Goal: Task Accomplishment & Management: Complete application form

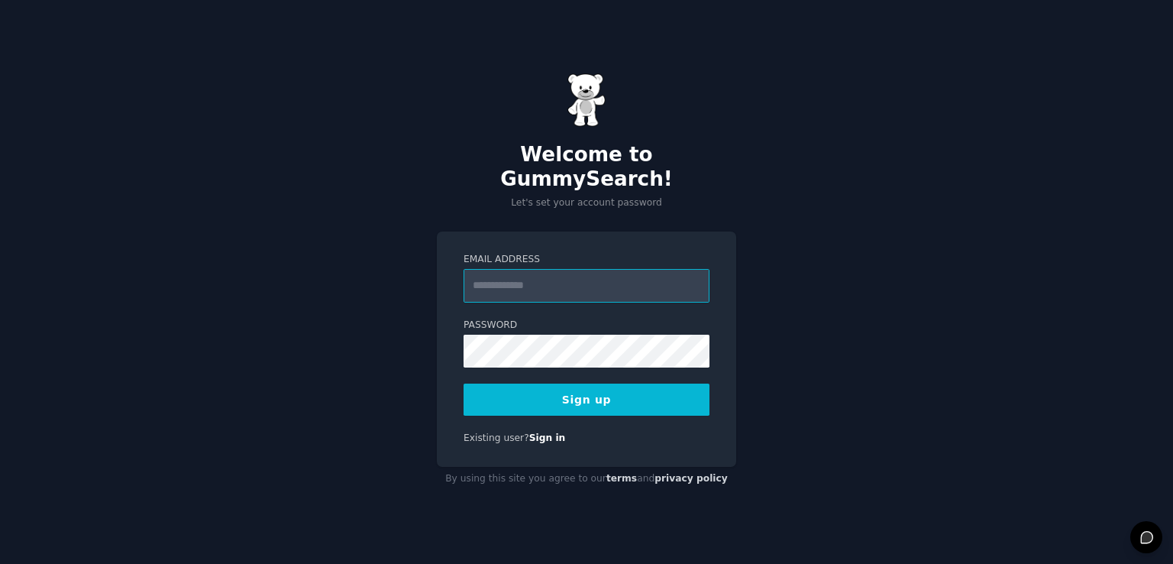
click at [486, 275] on input "Email Address" at bounding box center [587, 286] width 246 height 34
type input "**********"
click at [409, 344] on div "**********" at bounding box center [586, 282] width 1173 height 564
click at [574, 388] on button "Sign up" at bounding box center [587, 399] width 246 height 32
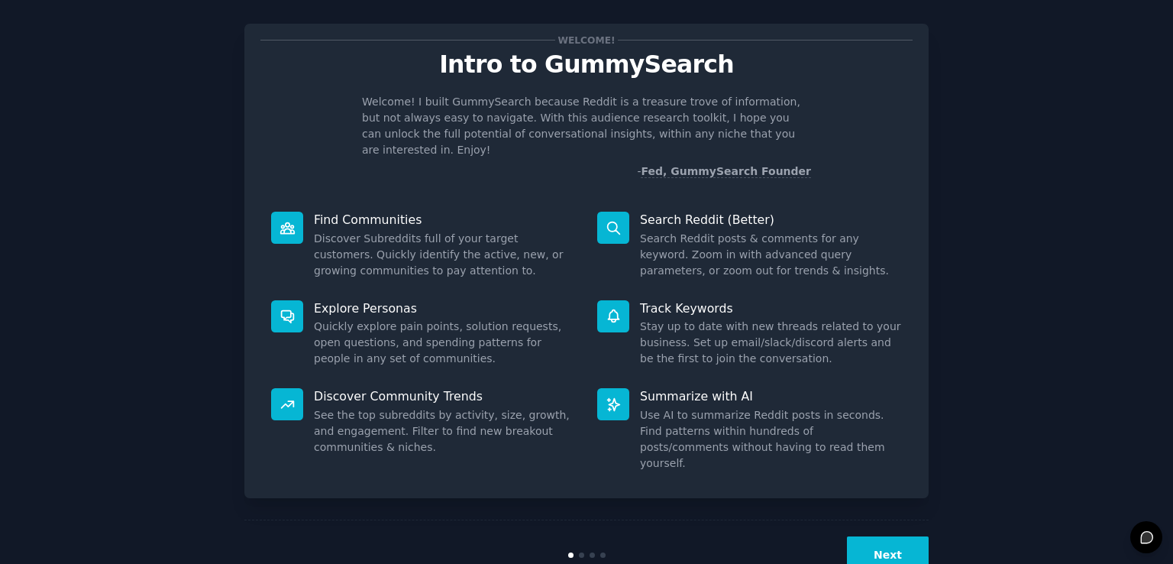
scroll to position [50, 0]
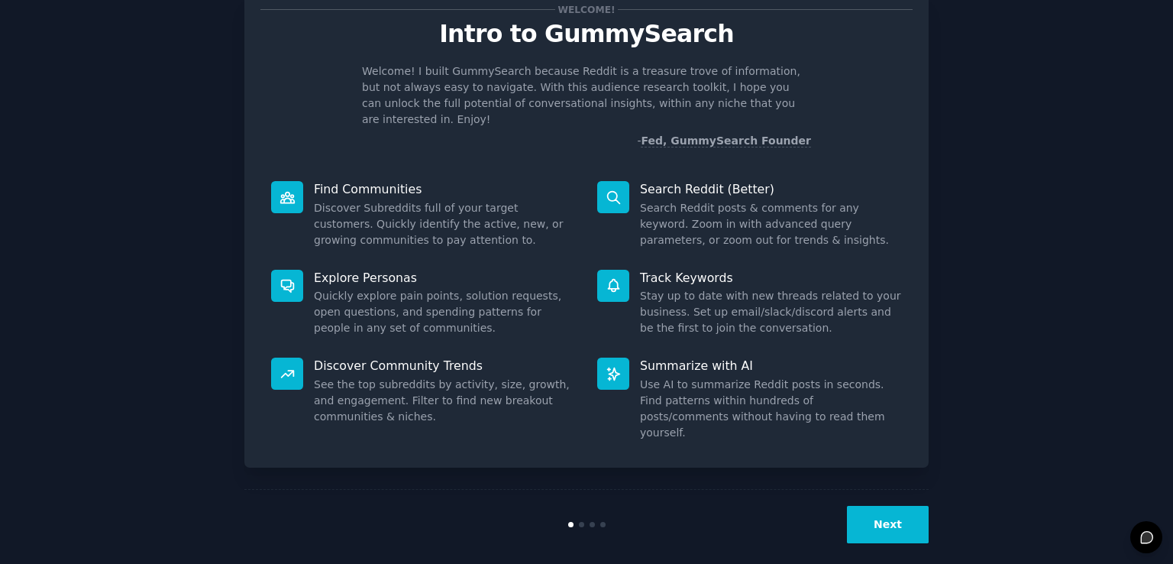
click at [882, 506] on button "Next" at bounding box center [888, 524] width 82 height 37
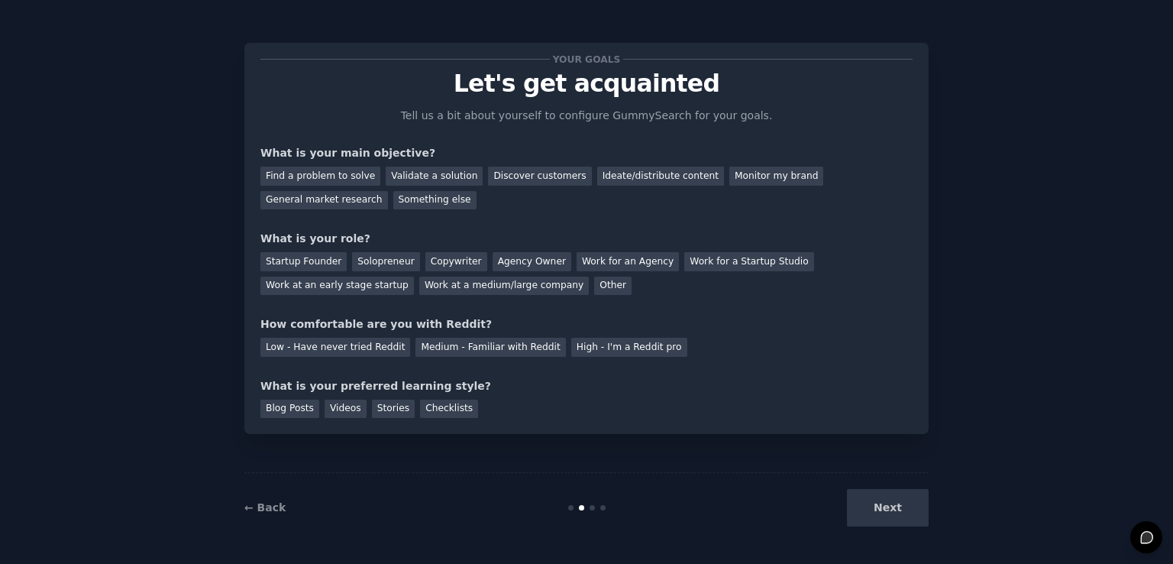
click at [882, 504] on div "Next" at bounding box center [814, 507] width 228 height 37
click at [888, 509] on div "Next" at bounding box center [814, 507] width 228 height 37
click at [328, 202] on div "General market research" at bounding box center [324, 200] width 128 height 19
drag, startPoint x: 716, startPoint y: 261, endPoint x: 662, endPoint y: 278, distance: 56.8
click at [715, 261] on div "Work for a Startup Studio" at bounding box center [748, 261] width 129 height 19
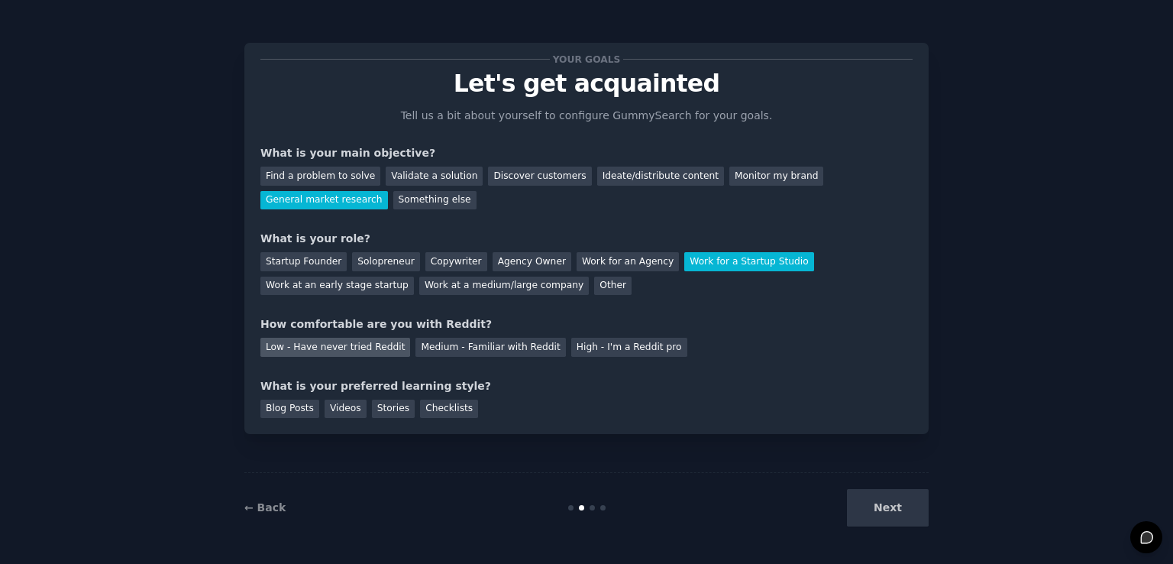
click at [333, 347] on div "Low - Have never tried Reddit" at bounding box center [335, 347] width 150 height 19
click at [440, 408] on div "Checklists" at bounding box center [449, 409] width 58 height 19
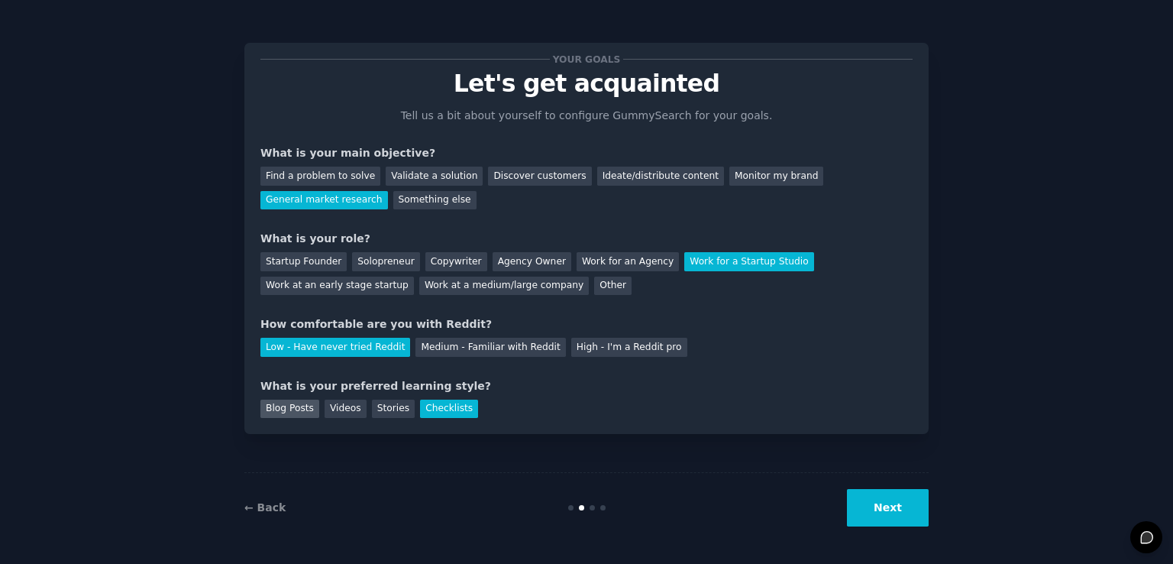
click at [286, 410] on div "Blog Posts" at bounding box center [289, 409] width 59 height 19
click at [888, 503] on button "Next" at bounding box center [888, 507] width 82 height 37
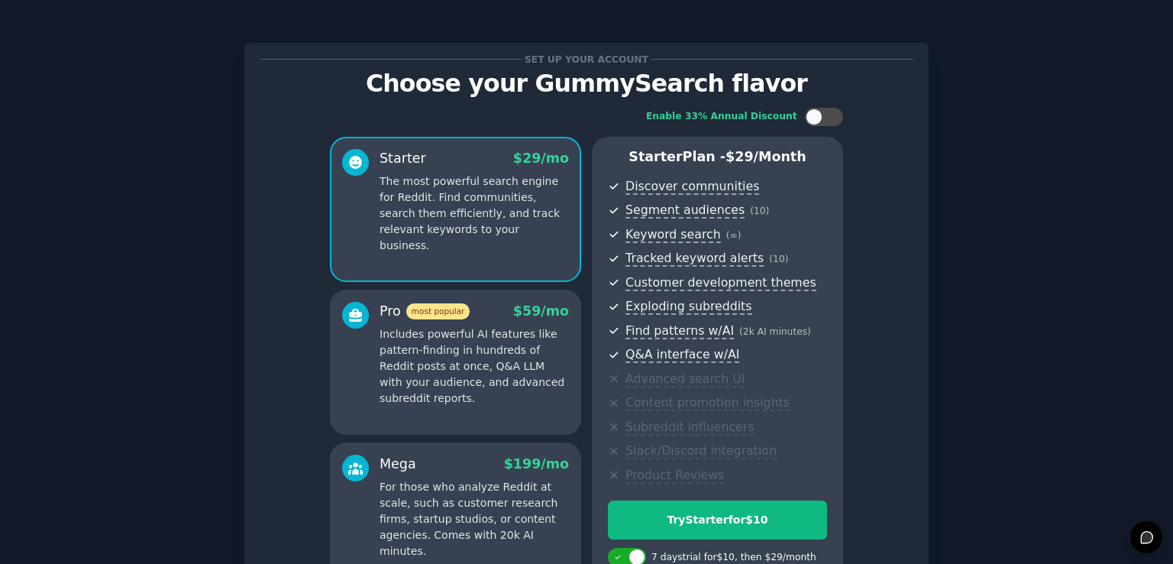
scroll to position [76, 0]
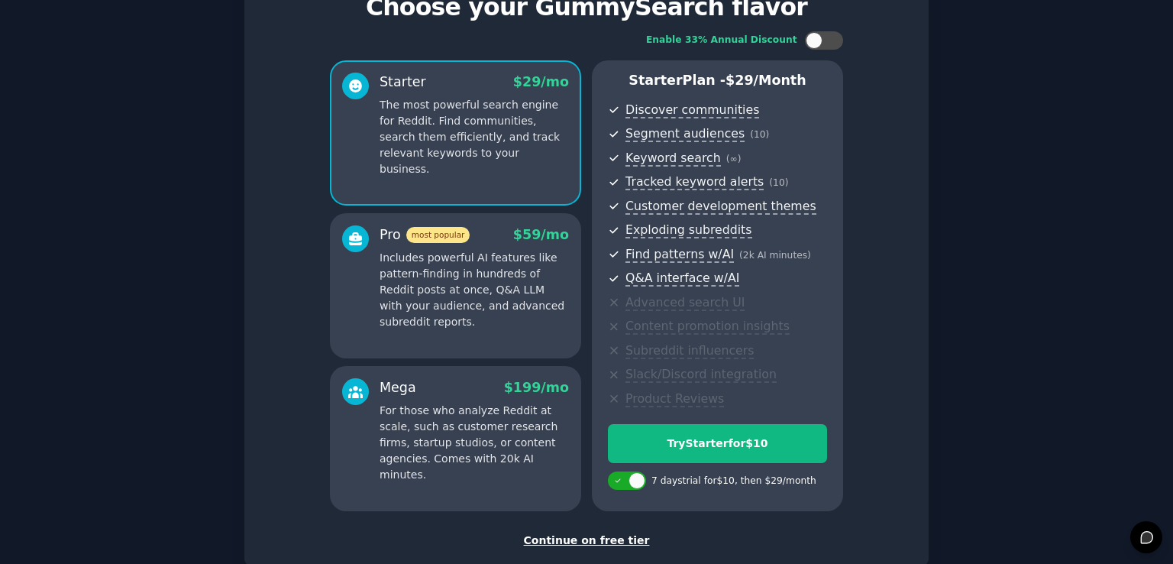
click at [602, 538] on div "Continue on free tier" at bounding box center [586, 540] width 652 height 16
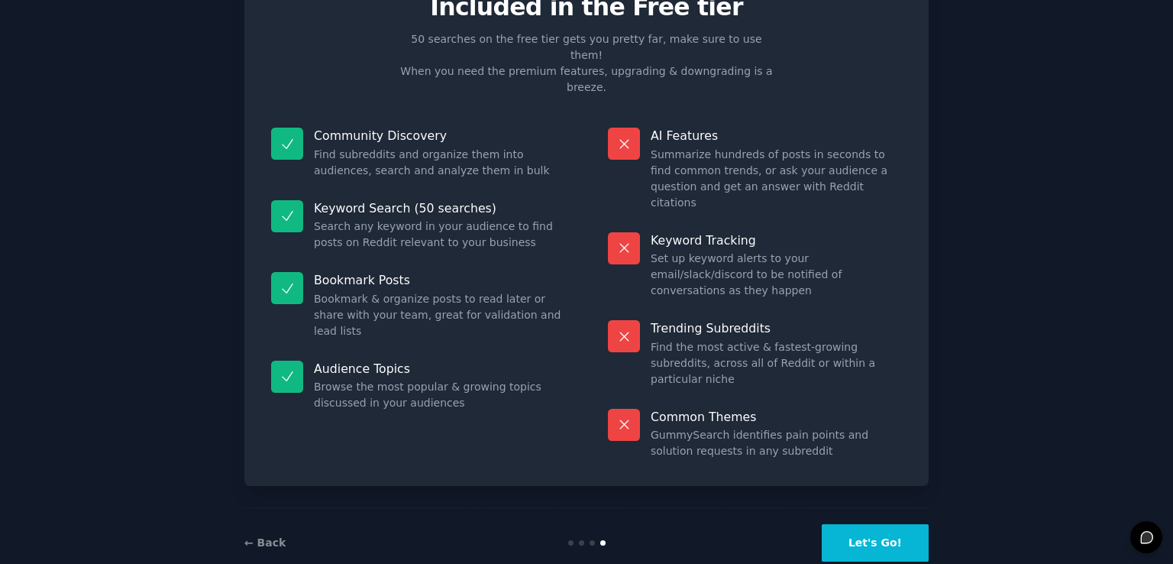
click at [1076, 320] on div "Free plan info Included in the Free tier 50 searches on the free tier gets you …" at bounding box center [586, 261] width 1131 height 632
click at [877, 524] on button "Let's Go!" at bounding box center [875, 542] width 107 height 37
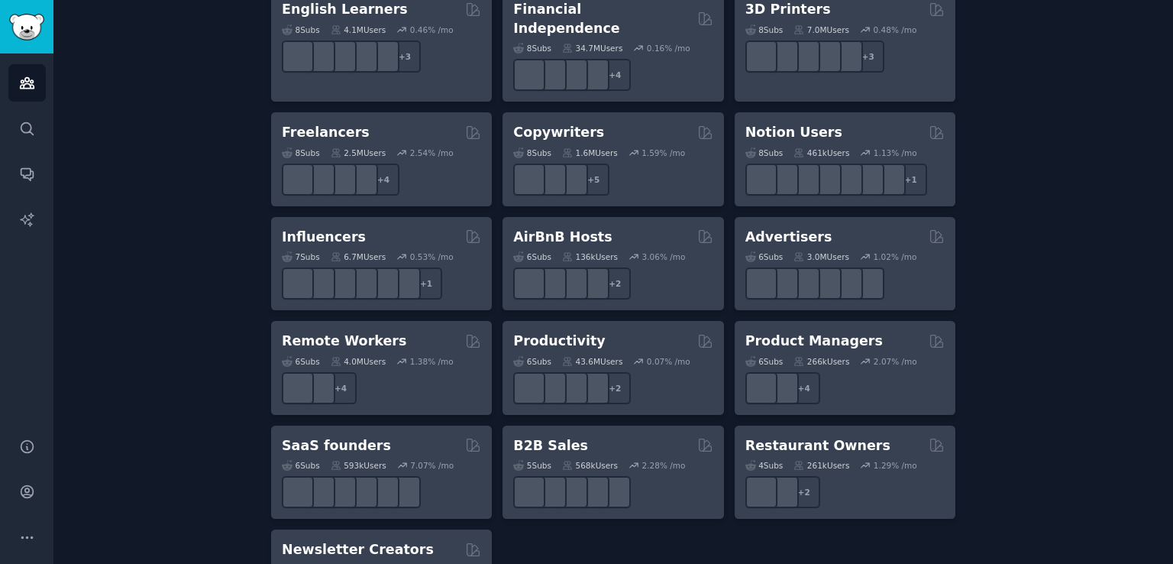
scroll to position [1198, 0]
